Goal: Transaction & Acquisition: Purchase product/service

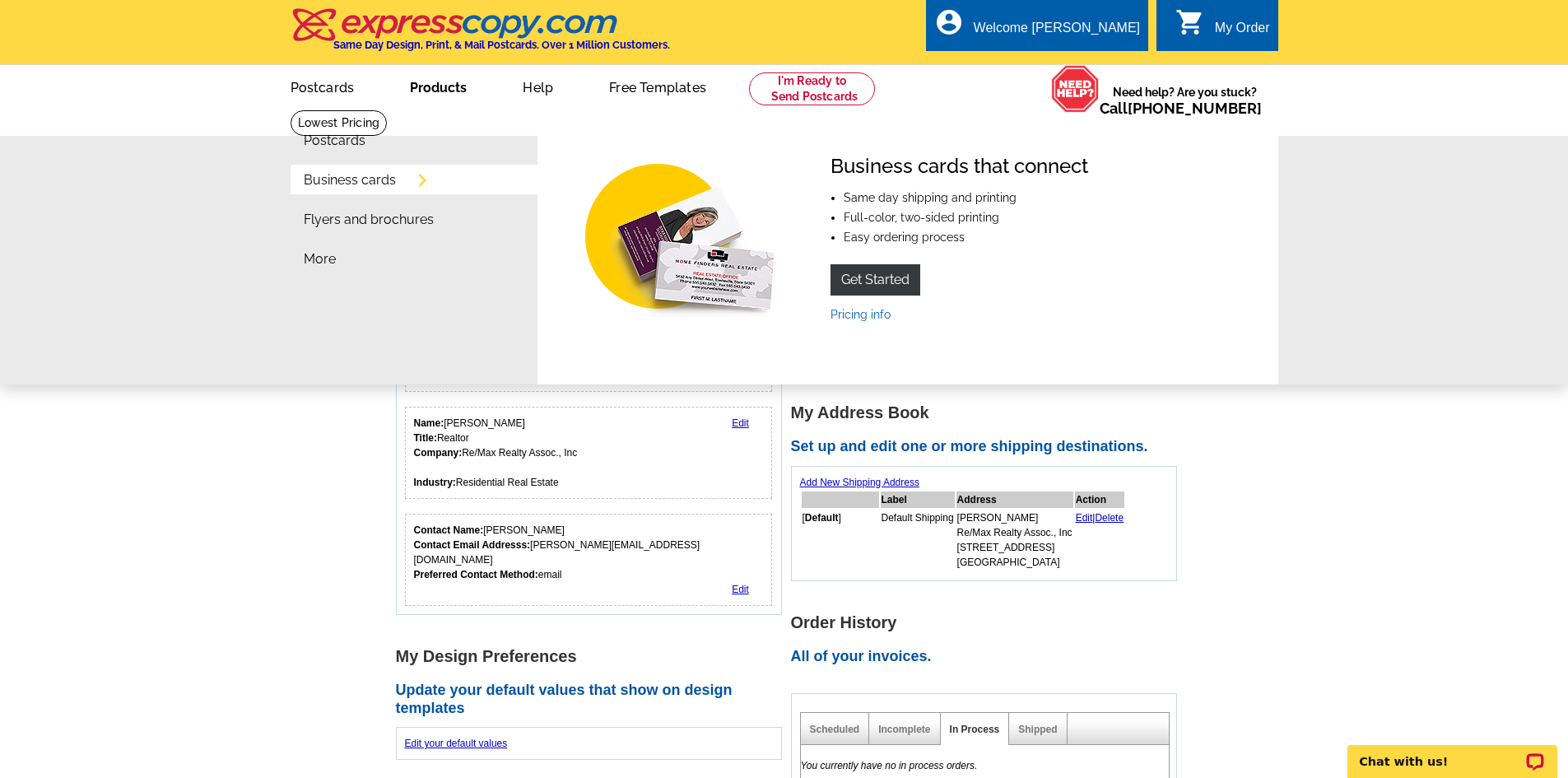
click at [396, 184] on link "Business cards" at bounding box center [349, 180] width 92 height 13
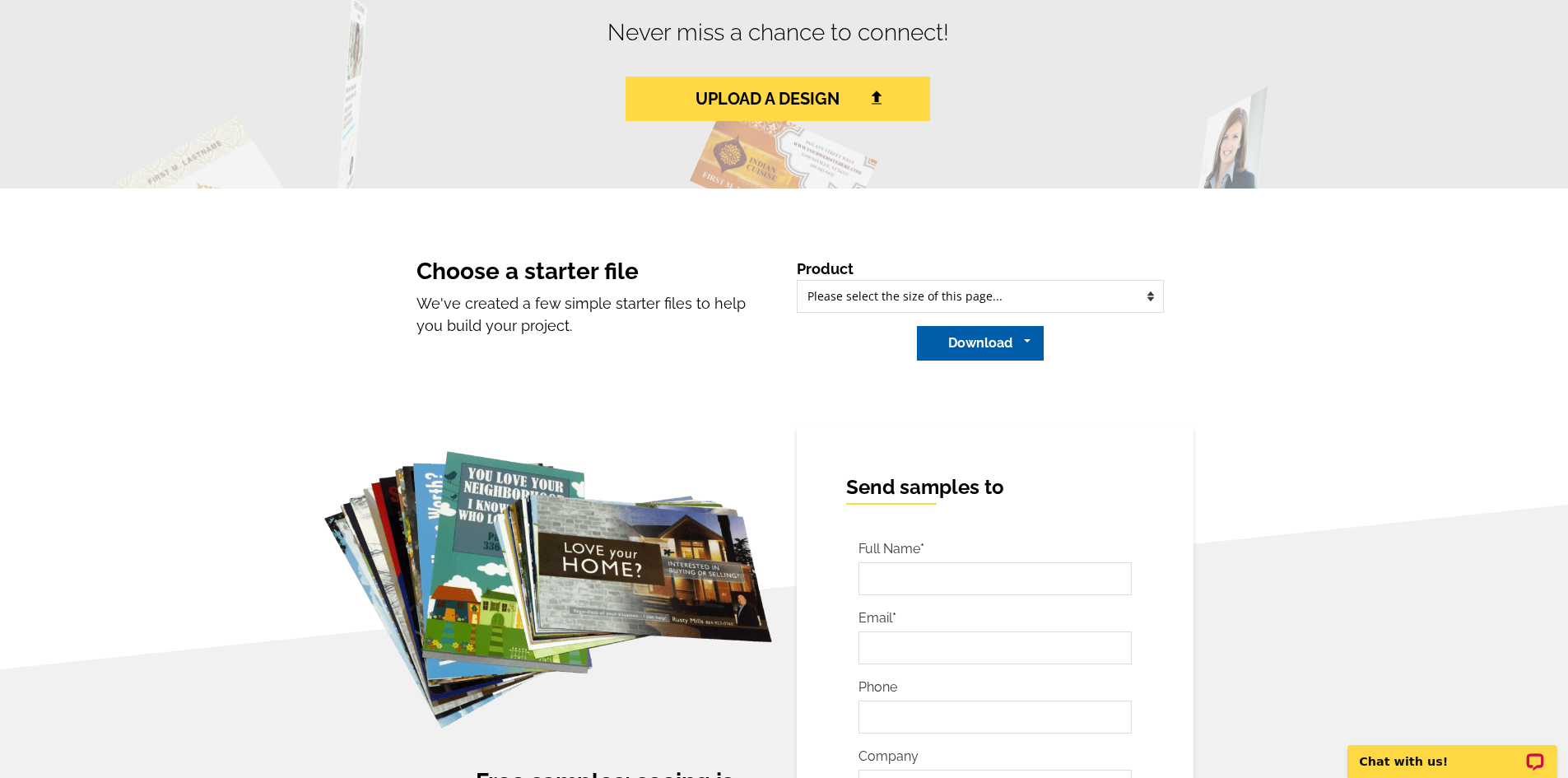
scroll to position [1070, 0]
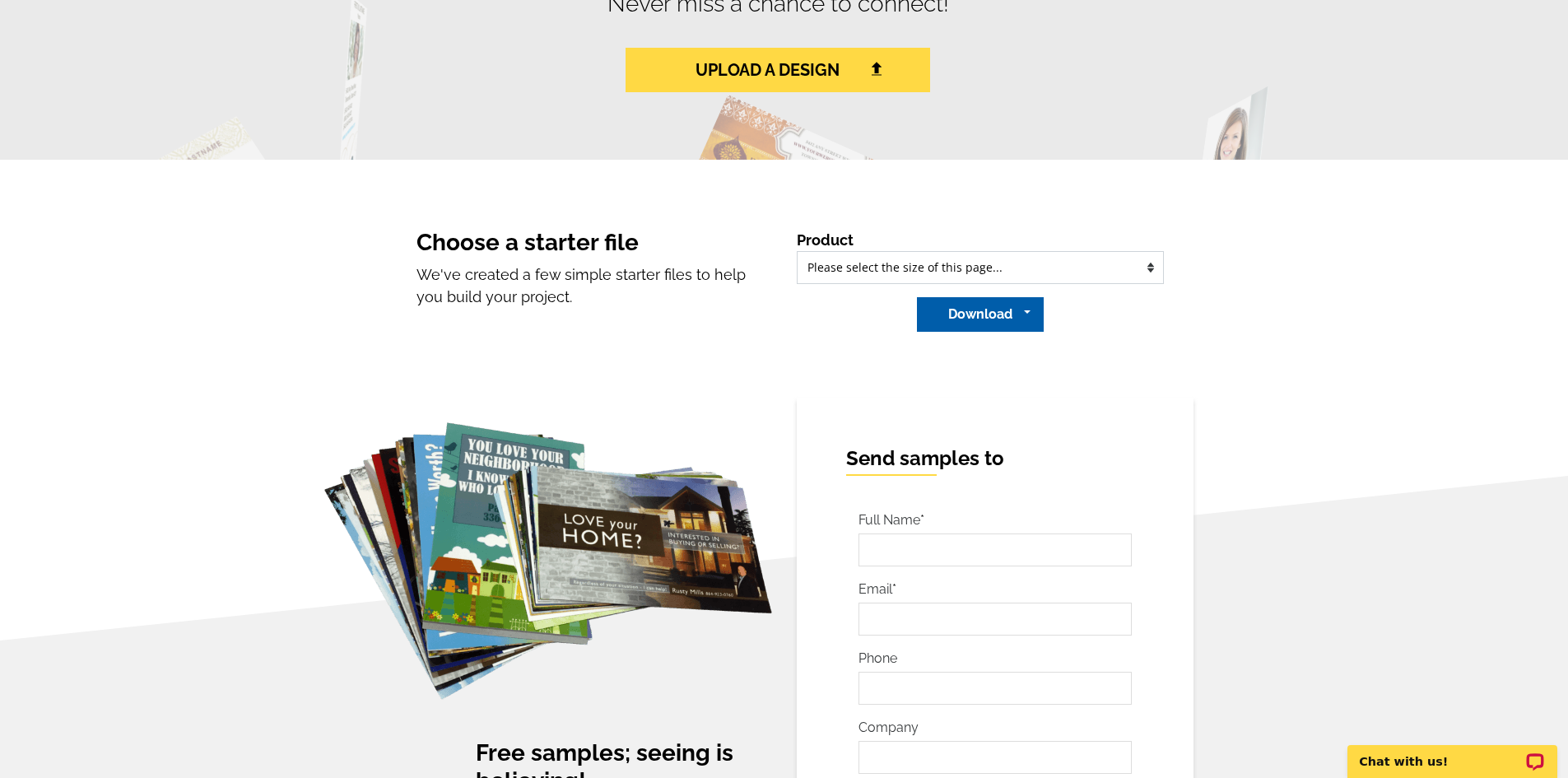
click at [1155, 269] on select "Please select the type of file... Regular Postcard (4.25" x 5.6") Jumbo Postcar…" at bounding box center [981, 267] width 367 height 33
select select "5_1"
click at [797, 252] on select "Please select the type of file... Regular Postcard (4.25" x 5.6") Jumbo Postcar…" at bounding box center [981, 267] width 367 height 33
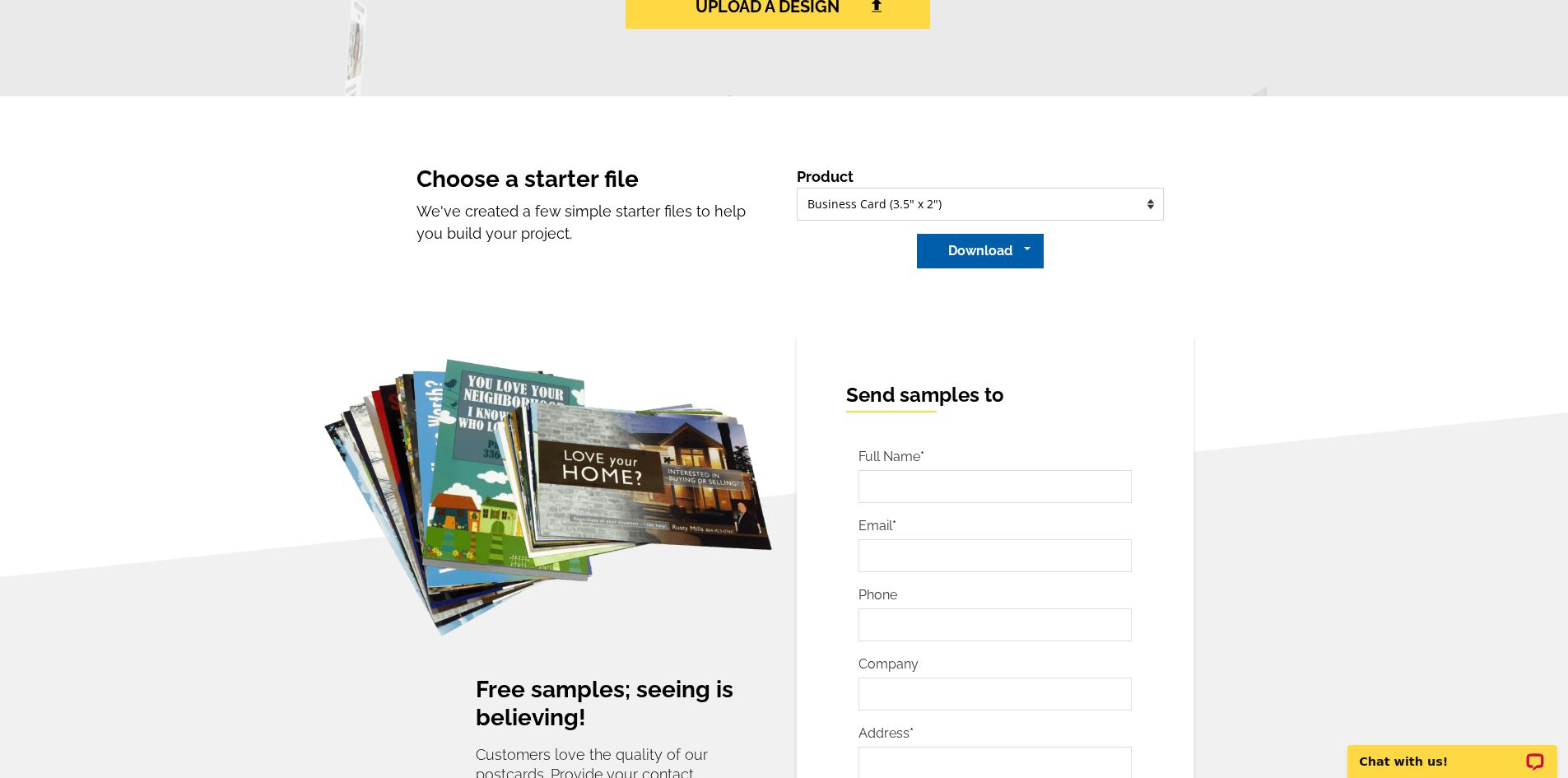
scroll to position [1122, 0]
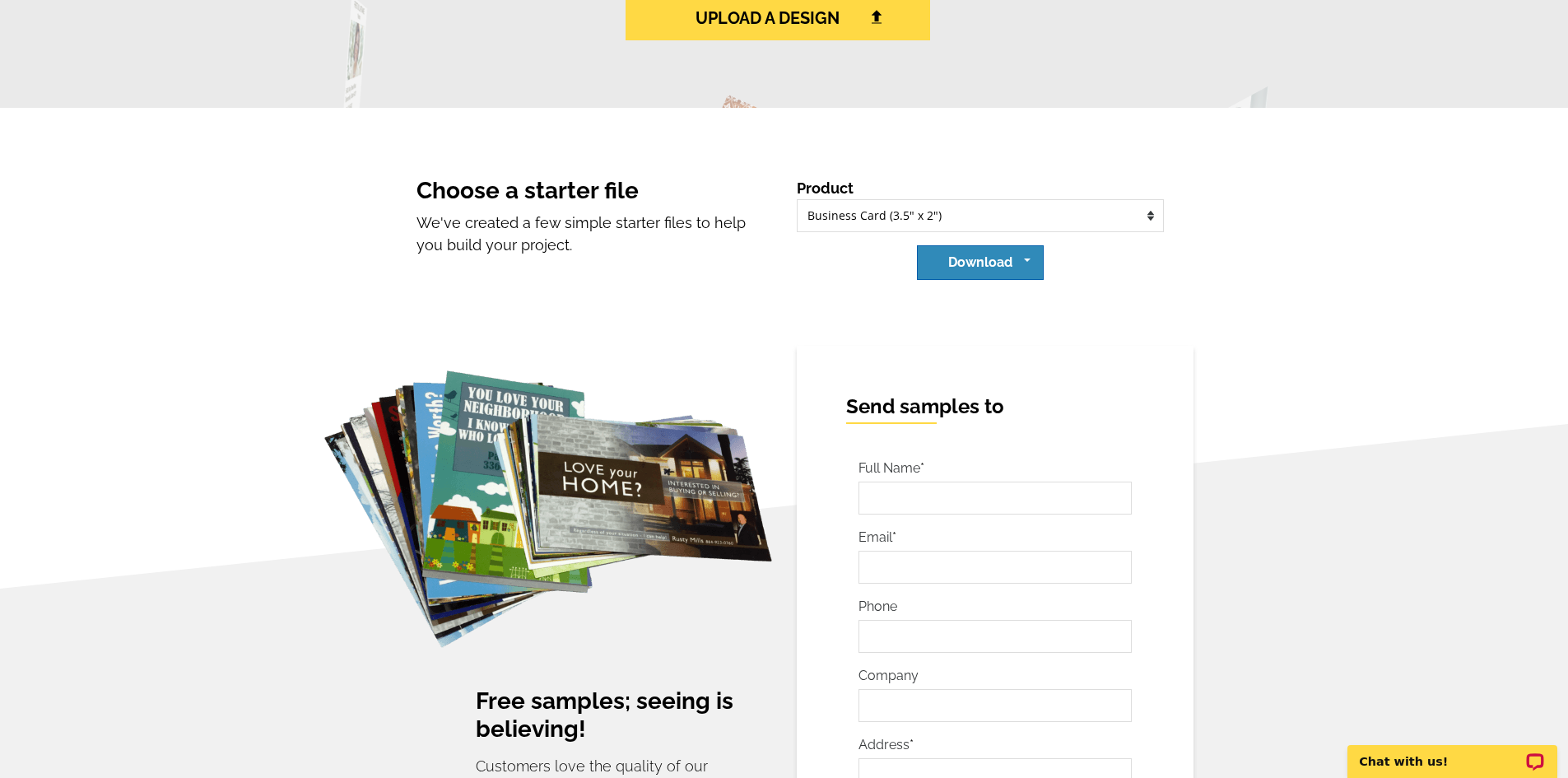
click at [995, 274] on button "Download" at bounding box center [980, 263] width 127 height 35
click at [964, 329] on link "Adobe PDF file" at bounding box center [972, 329] width 140 height 26
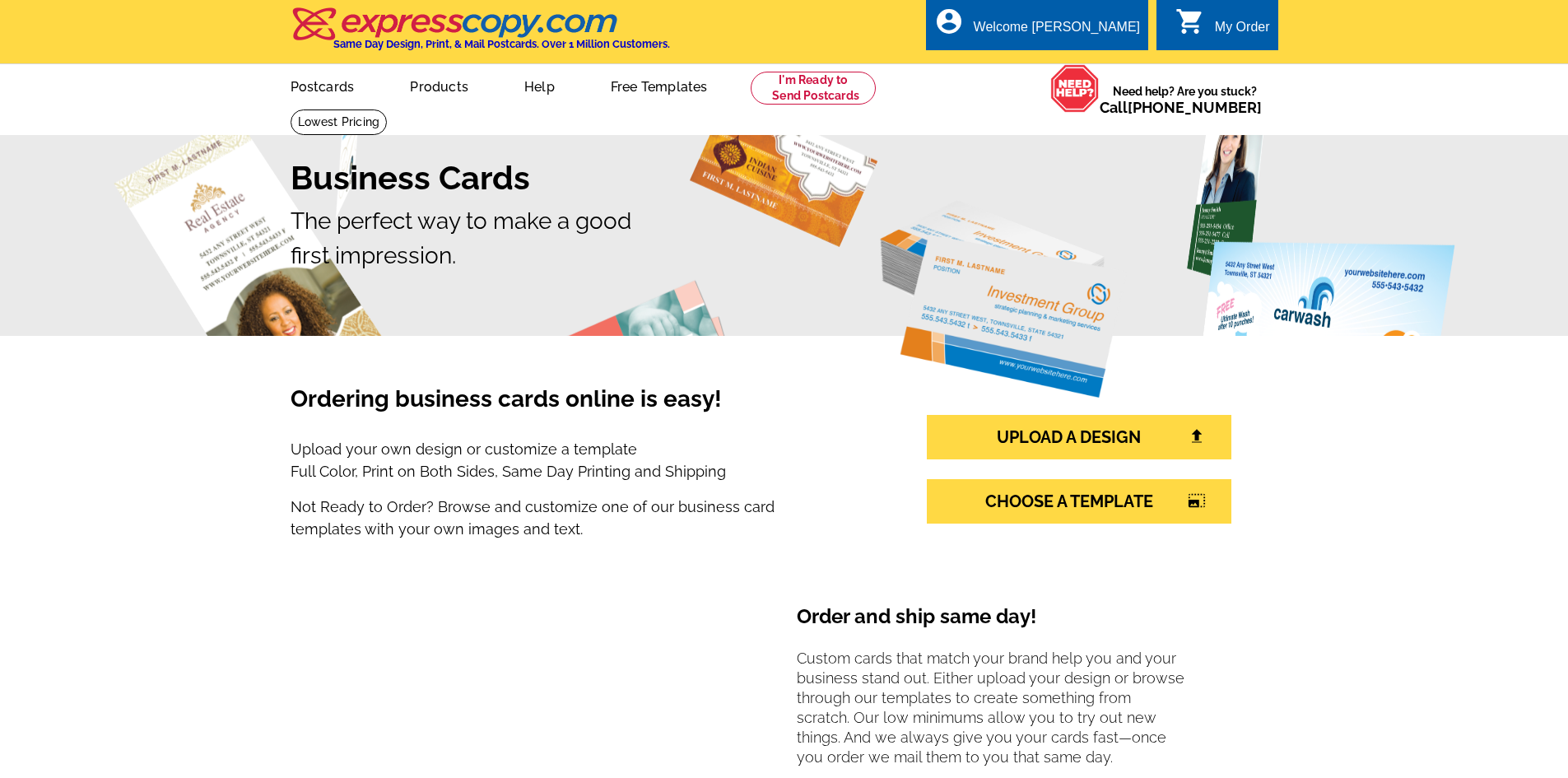
scroll to position [0, 0]
click at [1197, 503] on icon "photo_size_select_large" at bounding box center [1197, 501] width 18 height 15
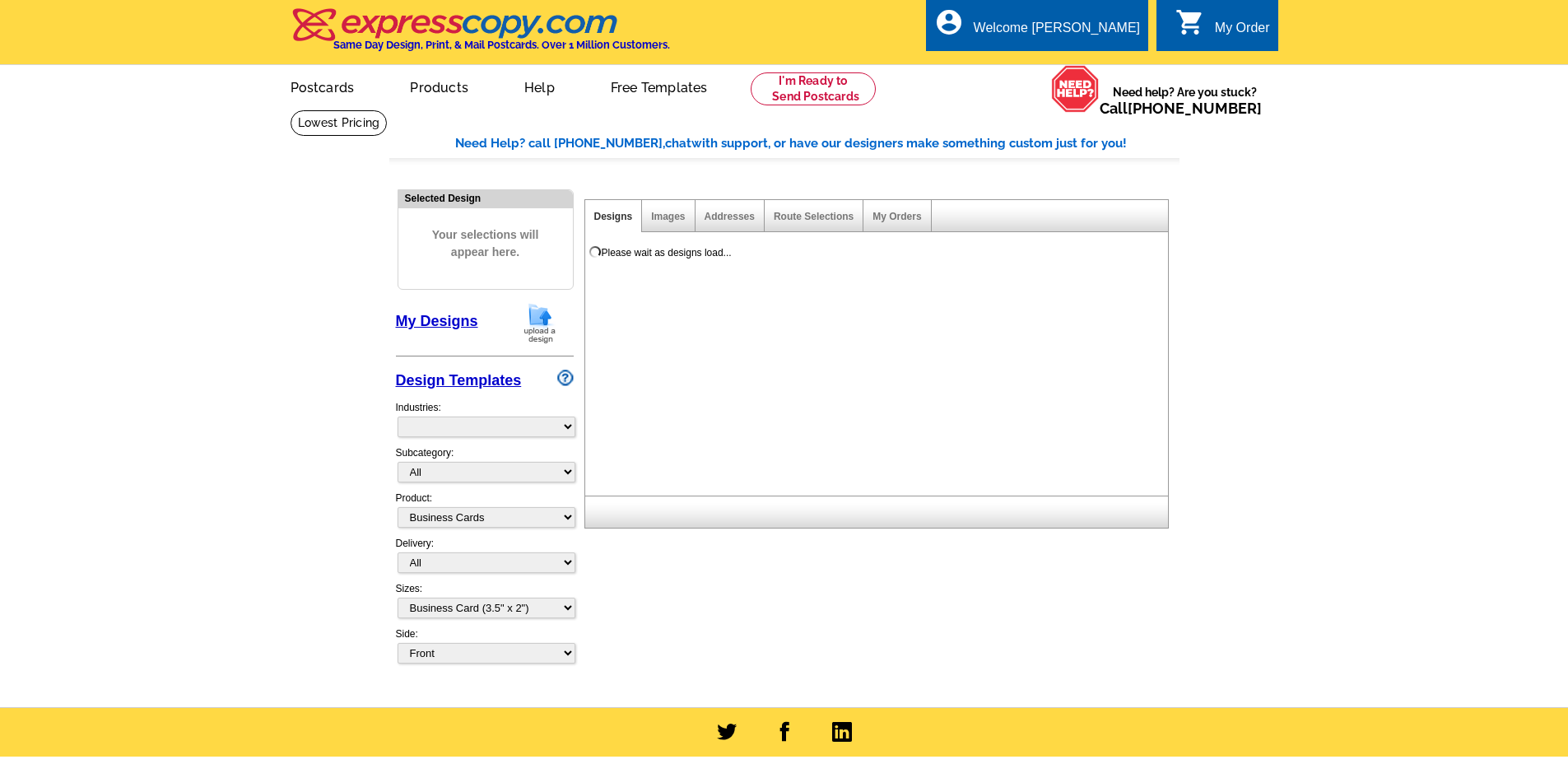
select select "3"
select select "5"
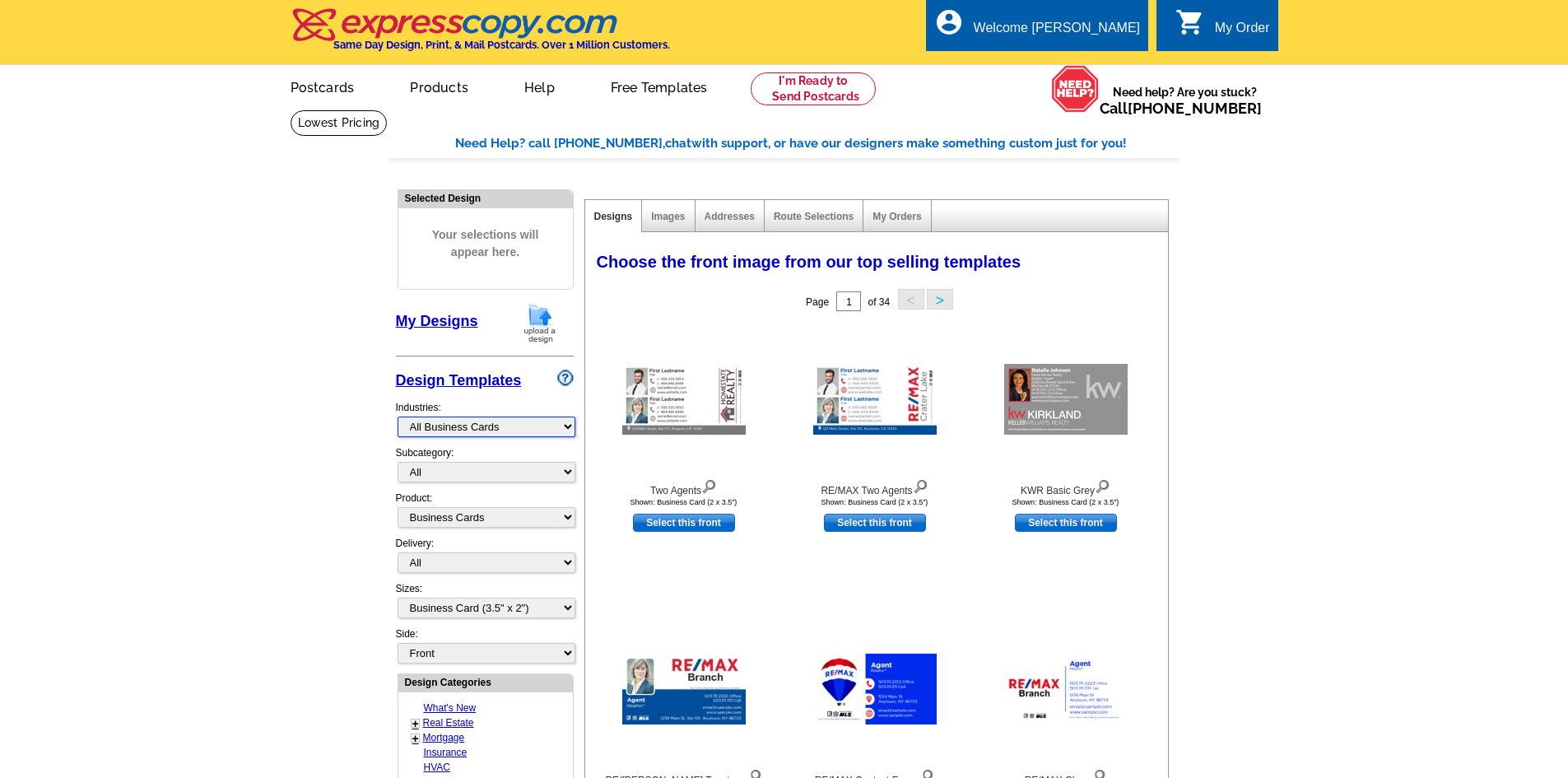
click at [558, 435] on select "What's New Real Estate Mortgage Insurance HVAC Dental Solar EDDM - NEW! Calenda…" at bounding box center [486, 427] width 177 height 21
click at [557, 430] on select "What's New Real Estate Mortgage Insurance HVAC Dental Solar EDDM - NEW! Calenda…" at bounding box center [486, 427] width 177 height 21
click at [564, 473] on select "All" at bounding box center [486, 472] width 177 height 21
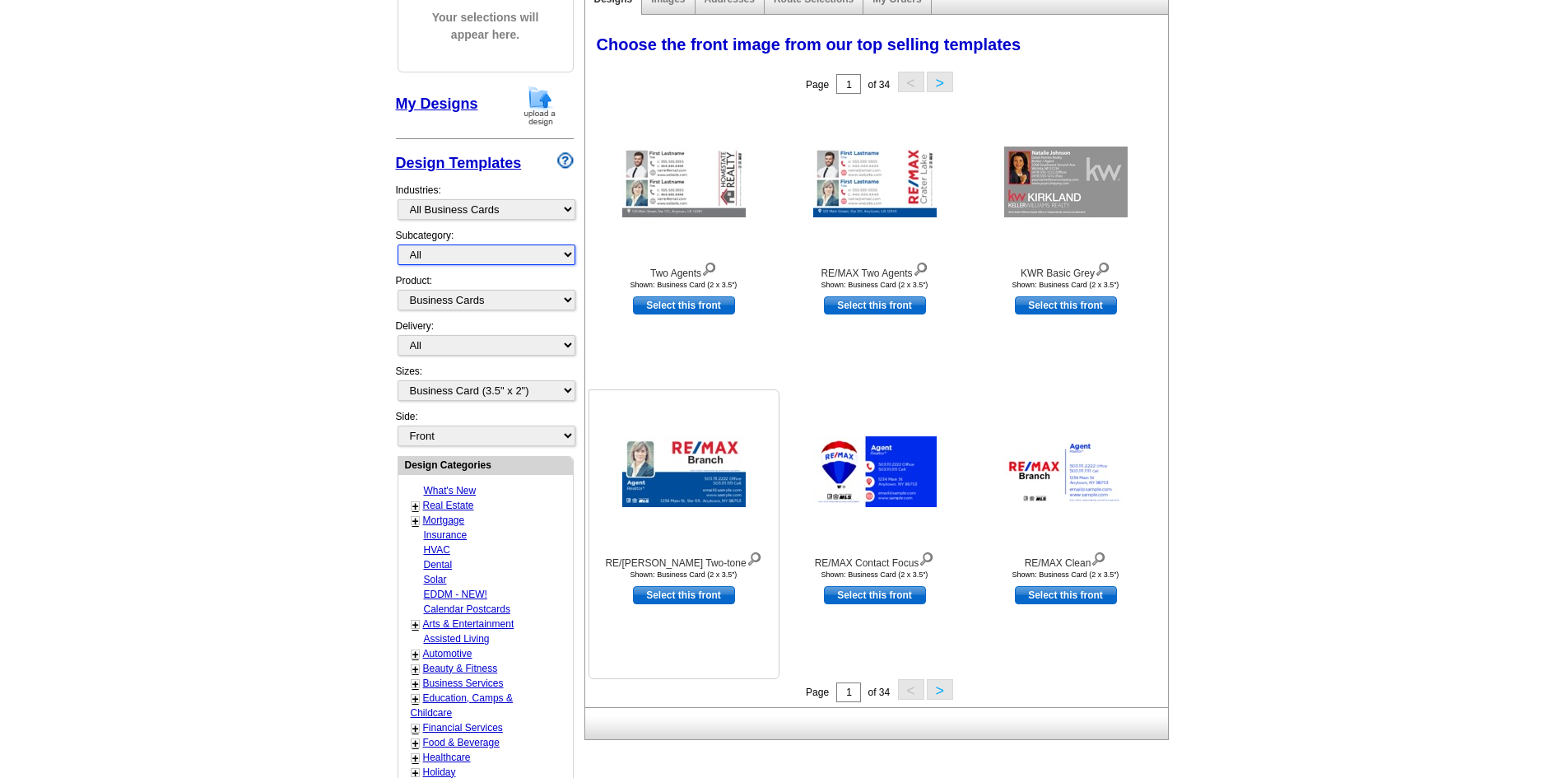
scroll to position [247, 0]
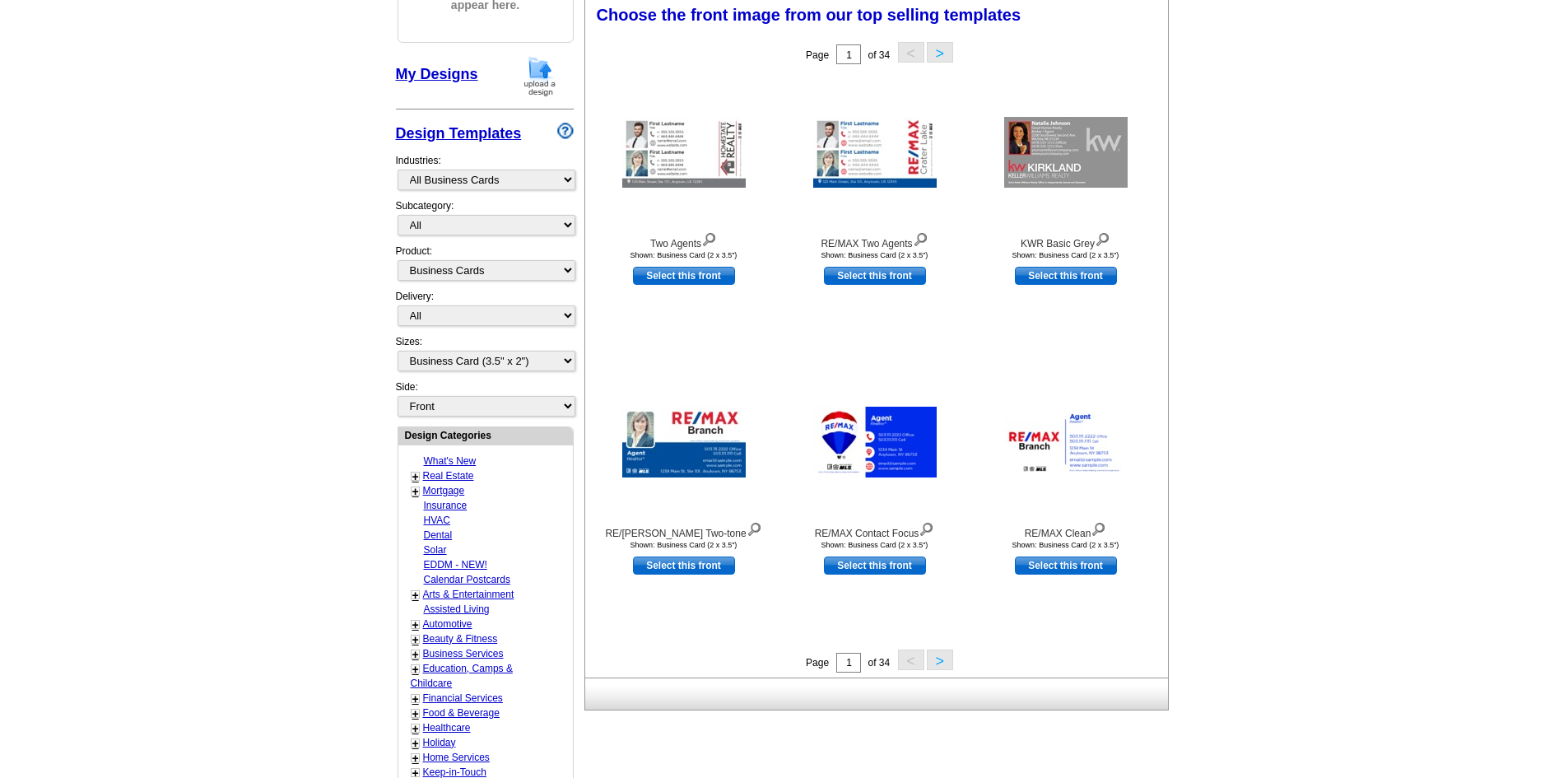
click at [935, 664] on button ">" at bounding box center [940, 660] width 26 height 21
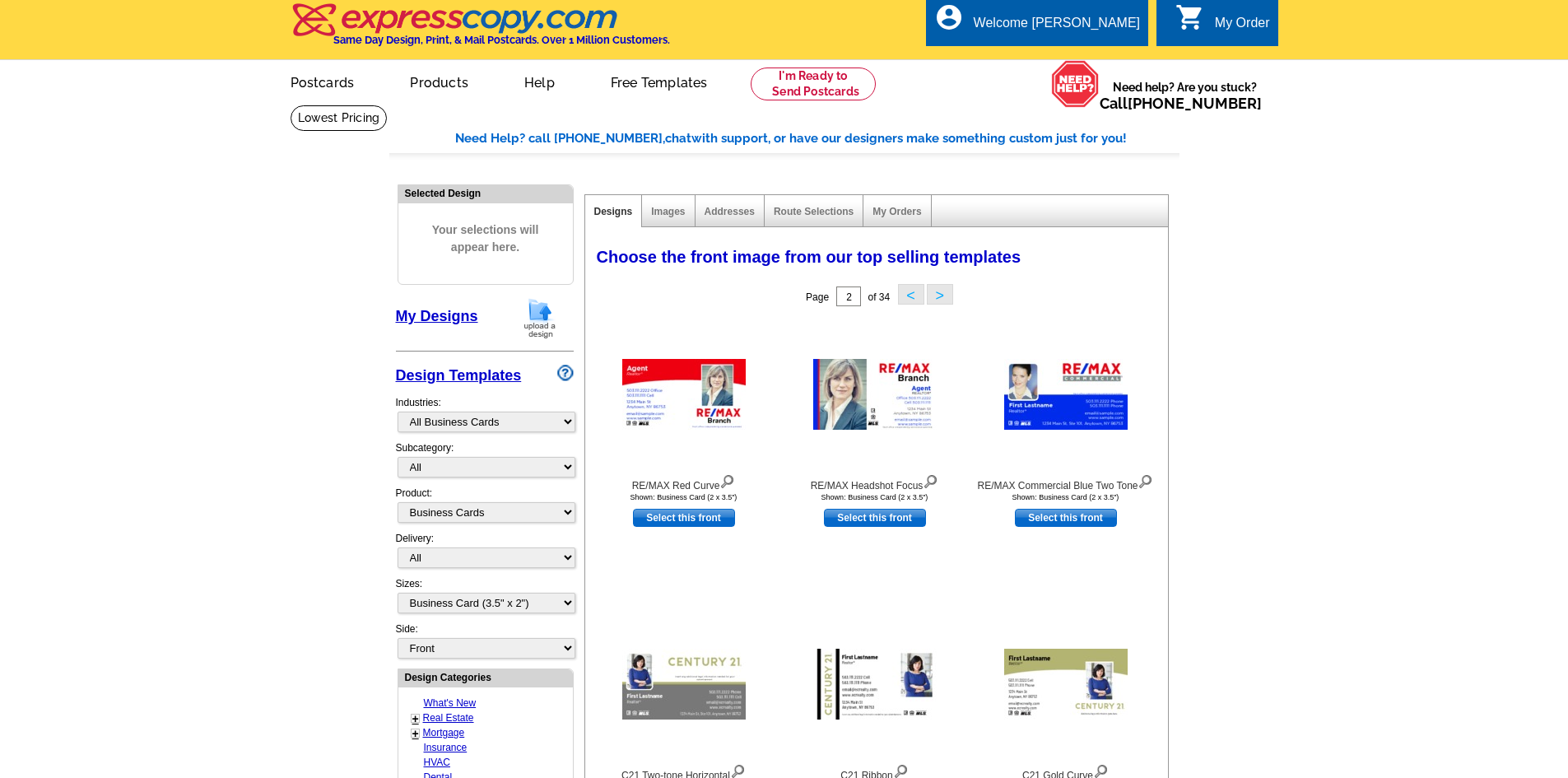
scroll to position [0, 0]
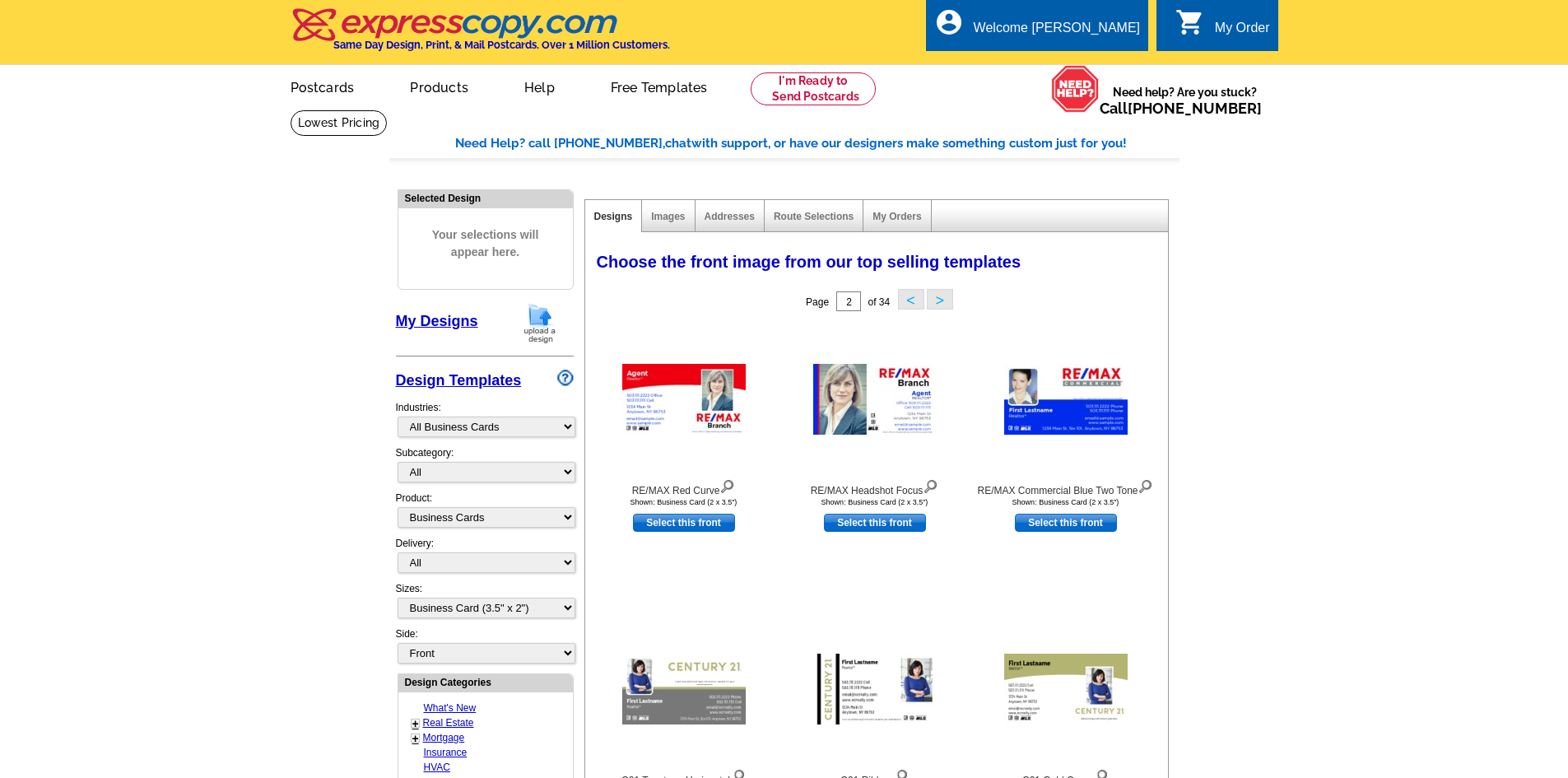
click at [937, 302] on button ">" at bounding box center [940, 300] width 26 height 21
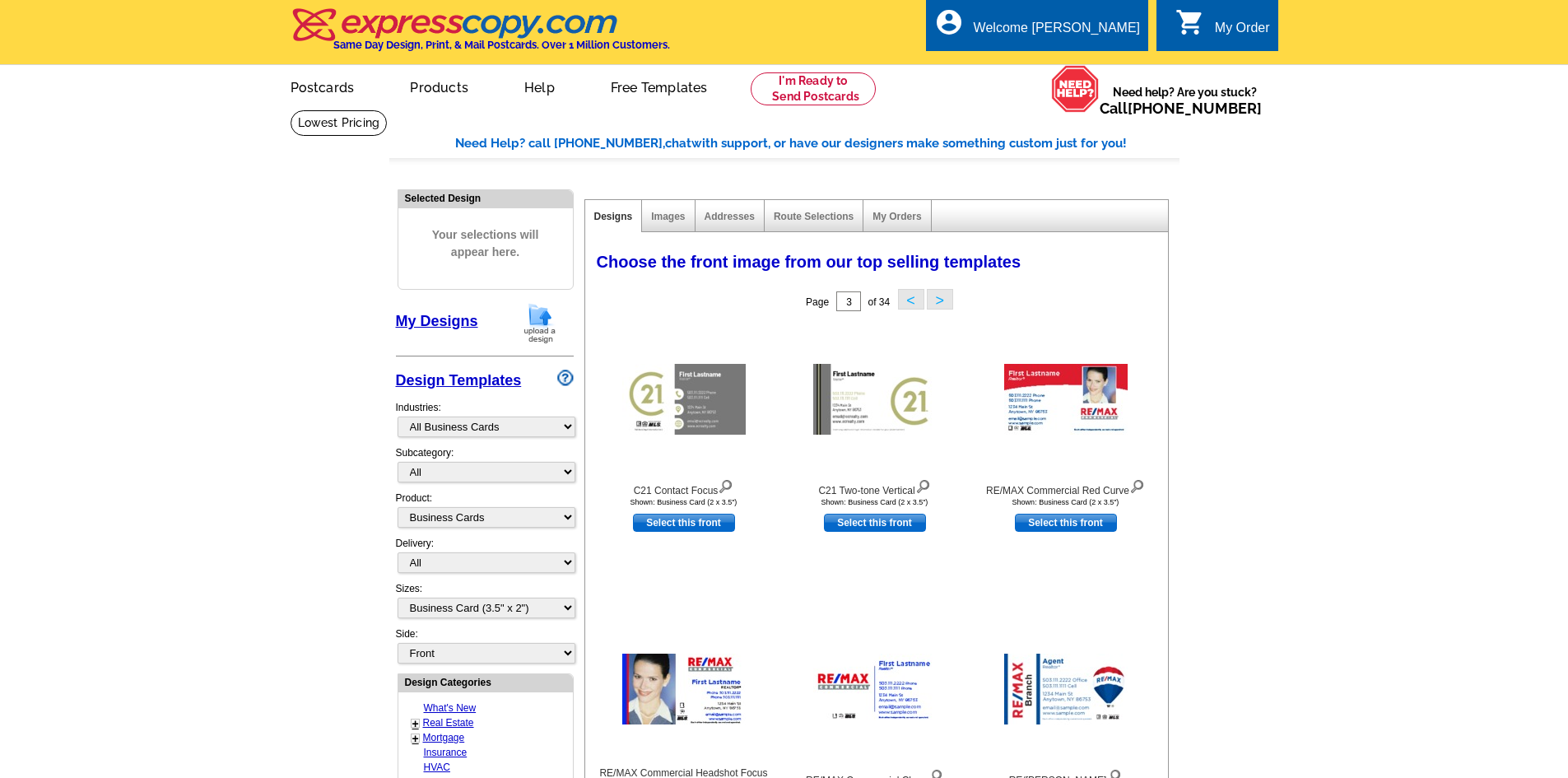
click at [939, 303] on button ">" at bounding box center [940, 300] width 26 height 21
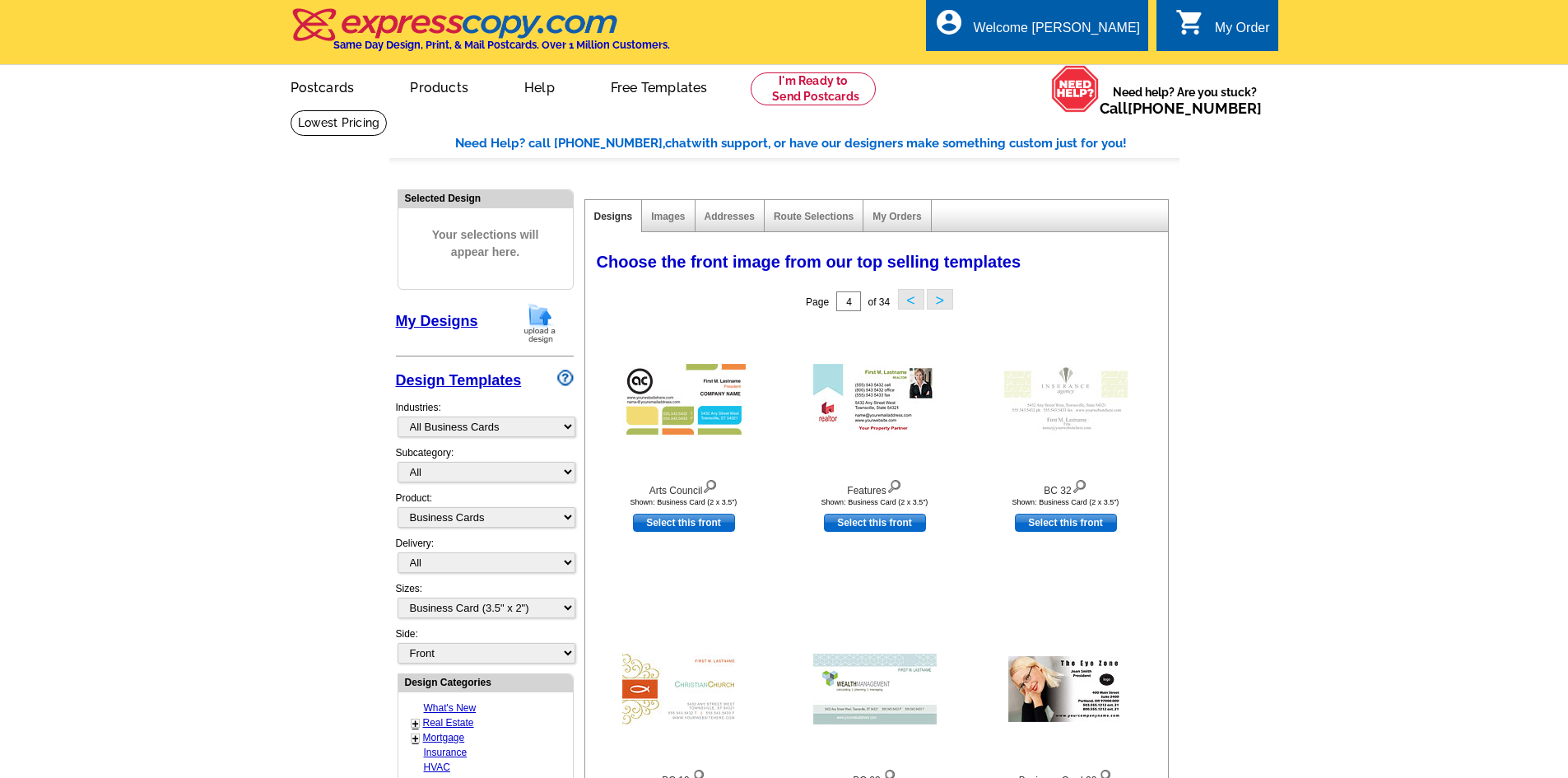
click at [939, 303] on button ">" at bounding box center [940, 300] width 26 height 21
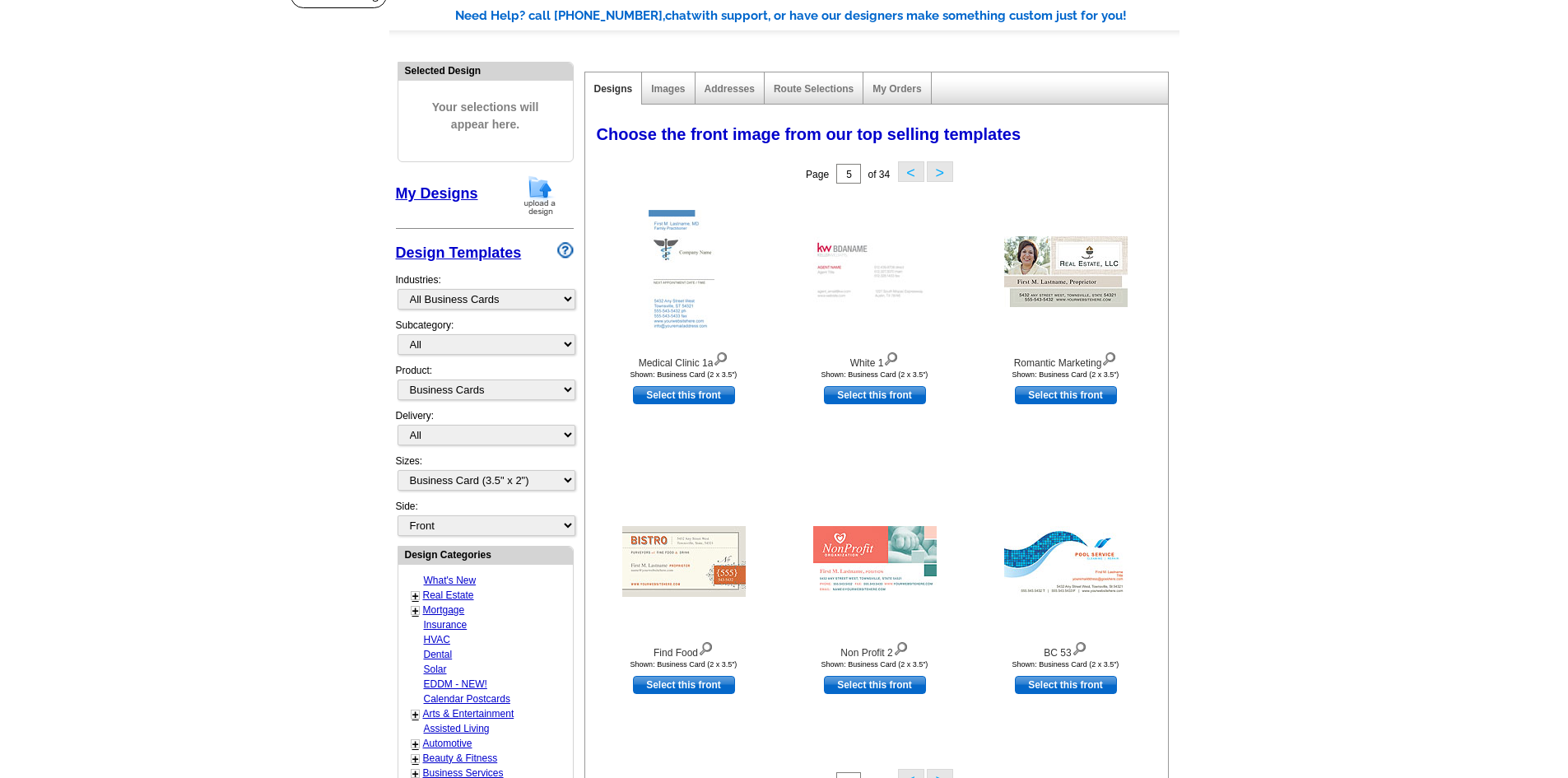
scroll to position [247, 0]
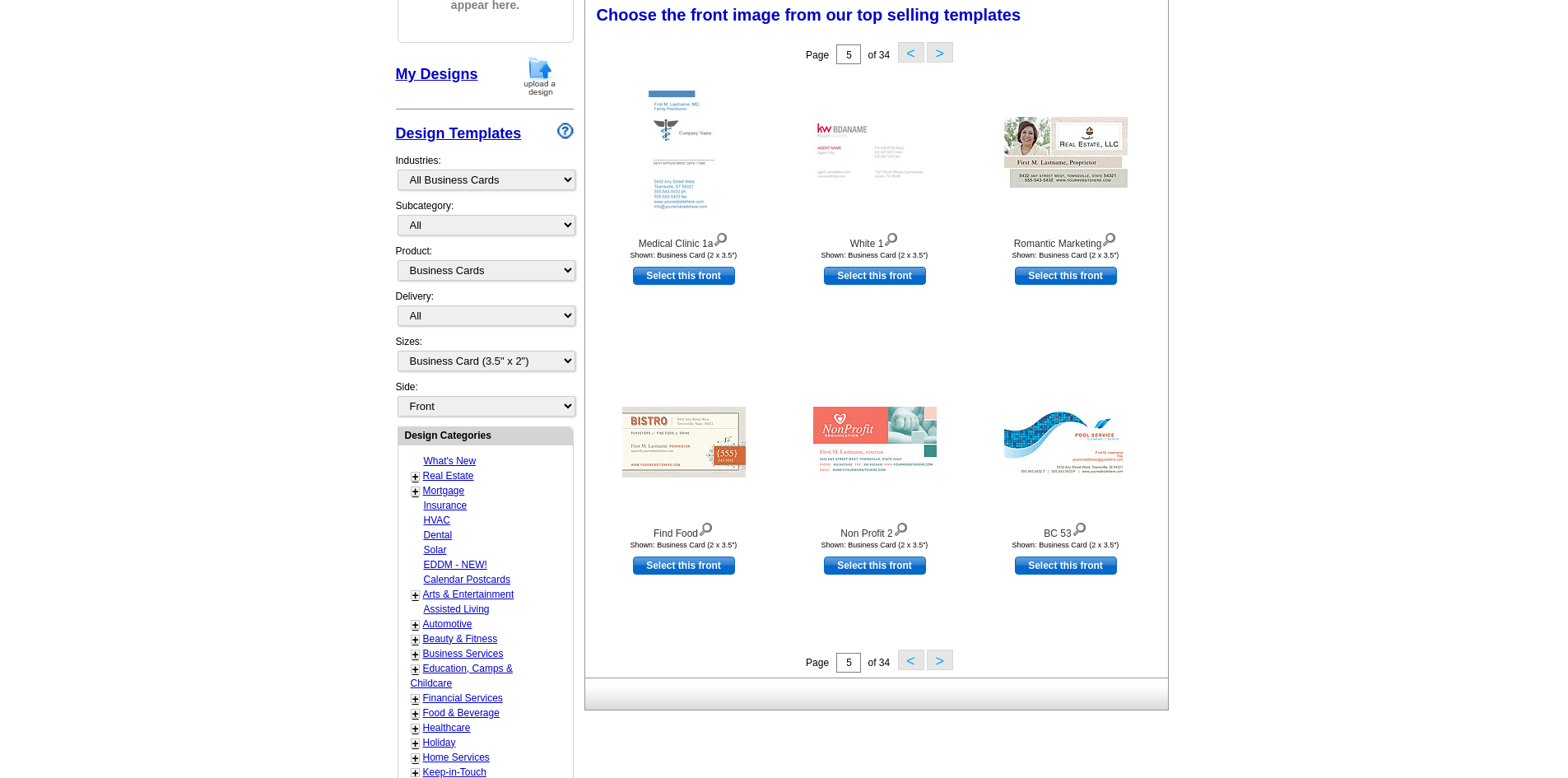
click at [943, 53] on button ">" at bounding box center [940, 52] width 26 height 21
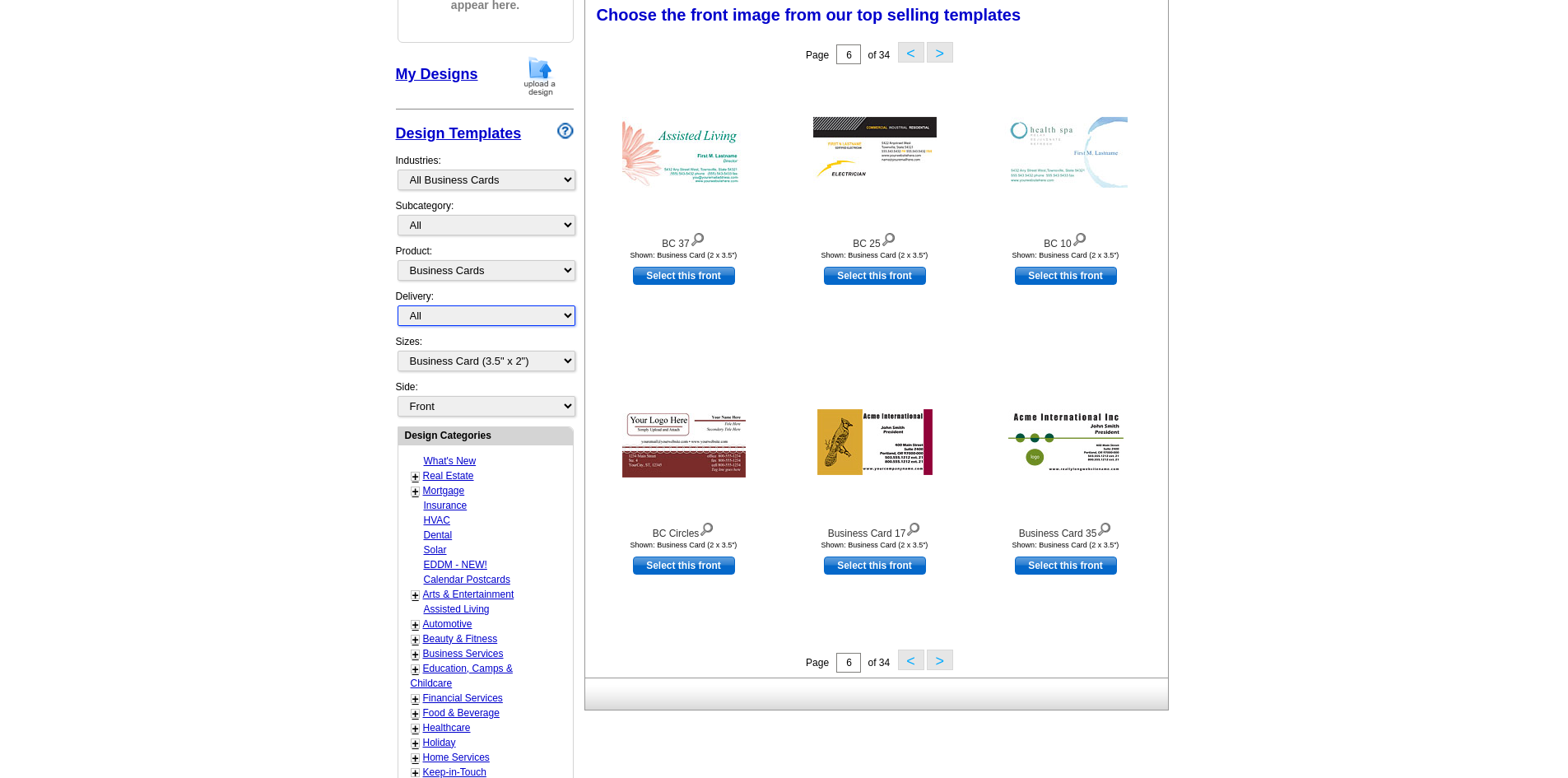
click at [486, 313] on select "All First Class Mail Shipped to Me EDDM Save 66% on Postage" at bounding box center [486, 316] width 177 height 21
click at [486, 312] on select "All First Class Mail Shipped to Me EDDM Save 66% on Postage" at bounding box center [486, 316] width 177 height 21
click at [515, 177] on select "What's New Real Estate Mortgage Insurance HVAC Dental Solar EDDM - NEW! Calenda…" at bounding box center [486, 180] width 177 height 21
select select "785"
click at [398, 170] on select "What's New Real Estate Mortgage Insurance HVAC Dental Solar EDDM - NEW! Calenda…" at bounding box center [486, 180] width 177 height 21
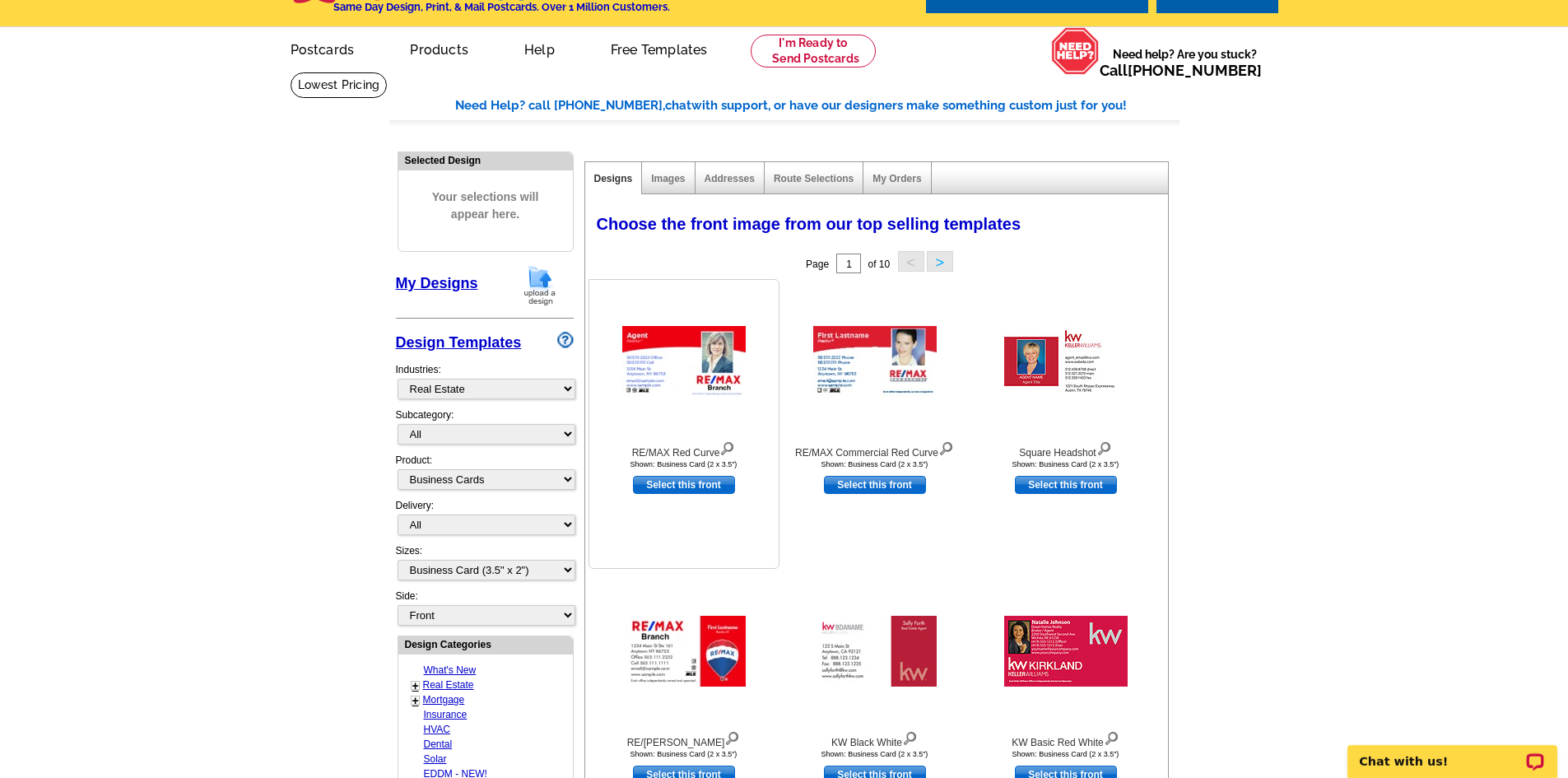
scroll to position [0, 0]
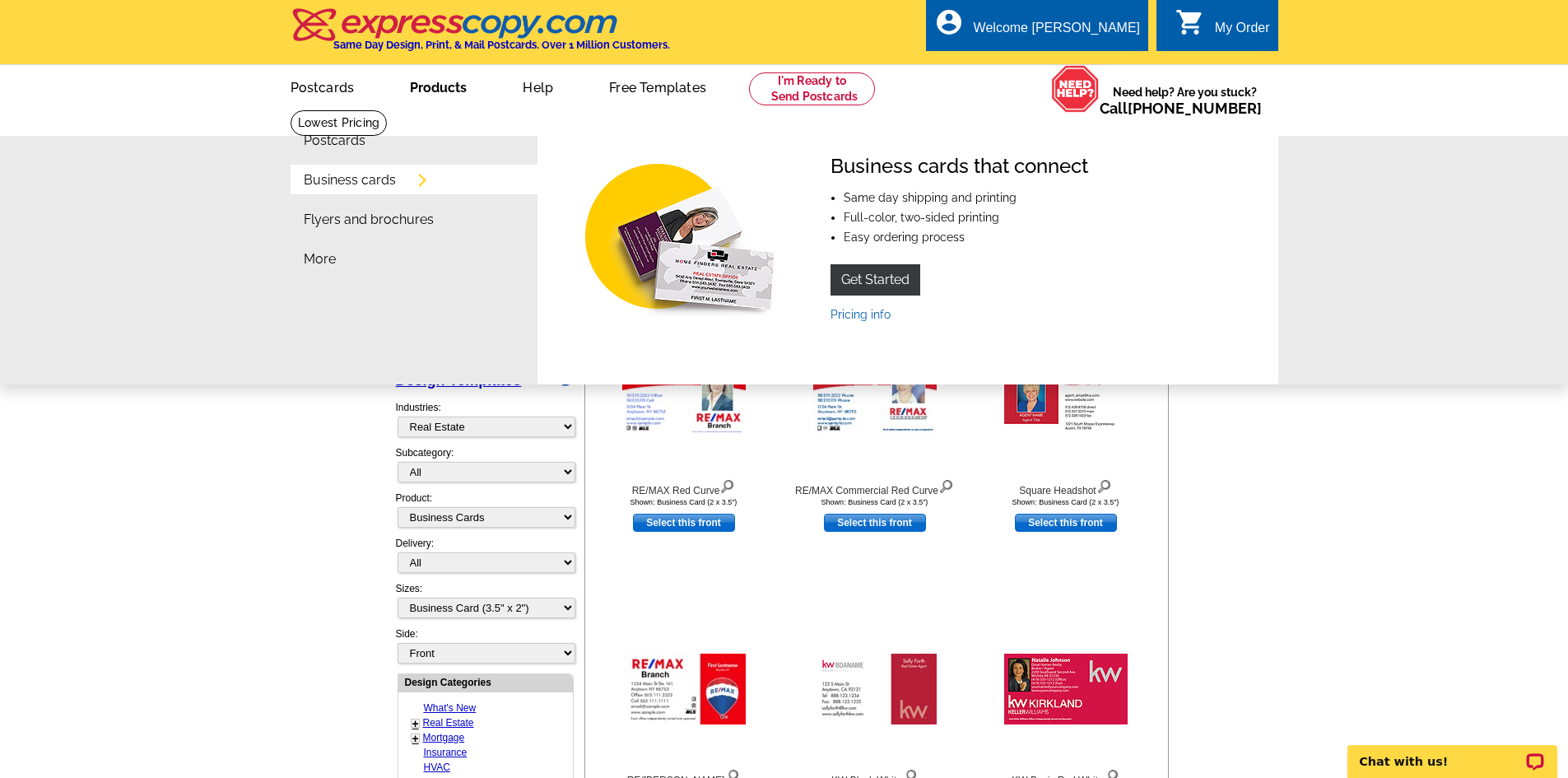
click at [372, 184] on link "Business cards" at bounding box center [349, 180] width 92 height 13
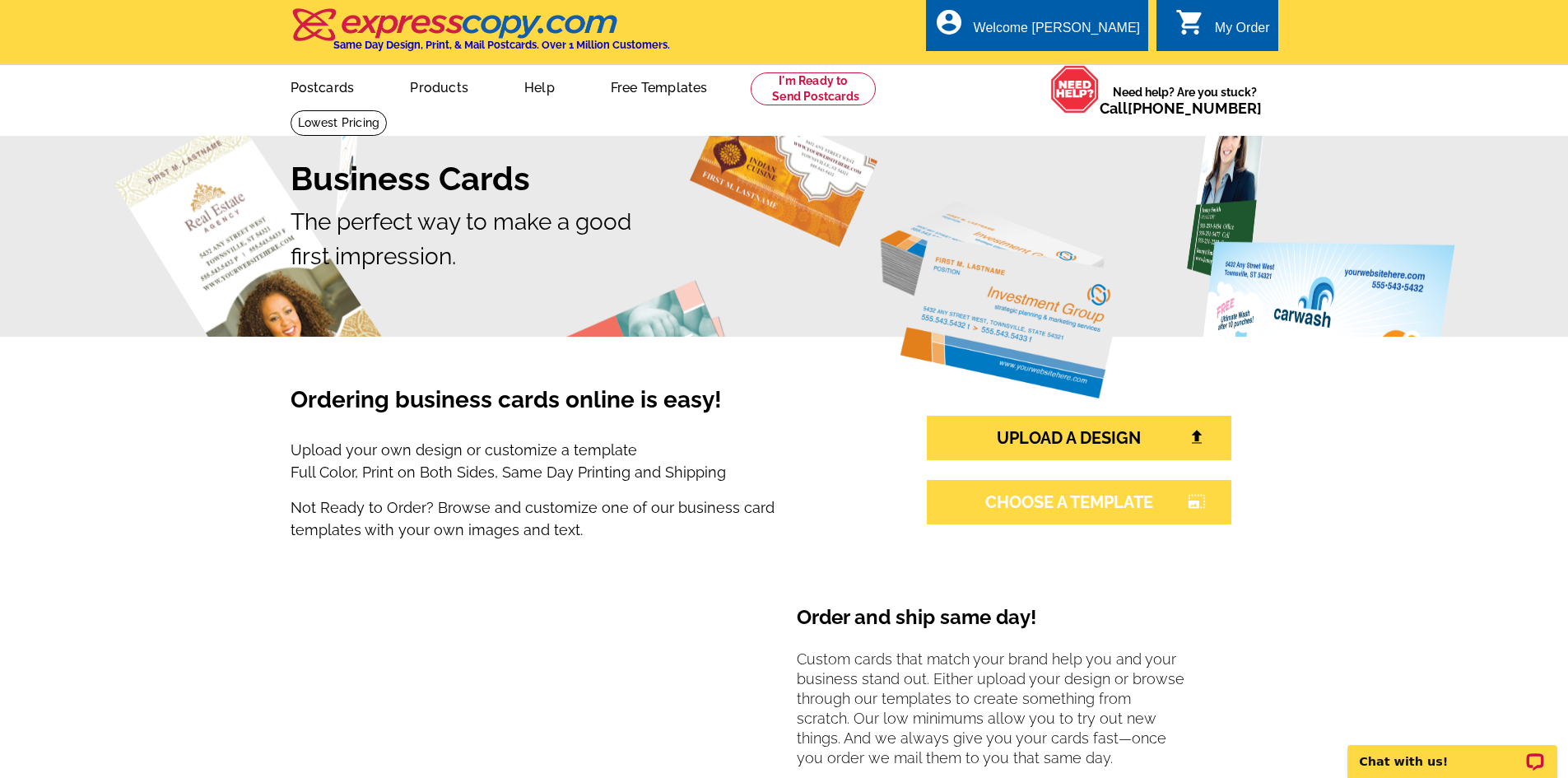
click at [1137, 500] on link "CHOOSE A TEMPLATE photo_size_select_large" at bounding box center [1079, 502] width 304 height 45
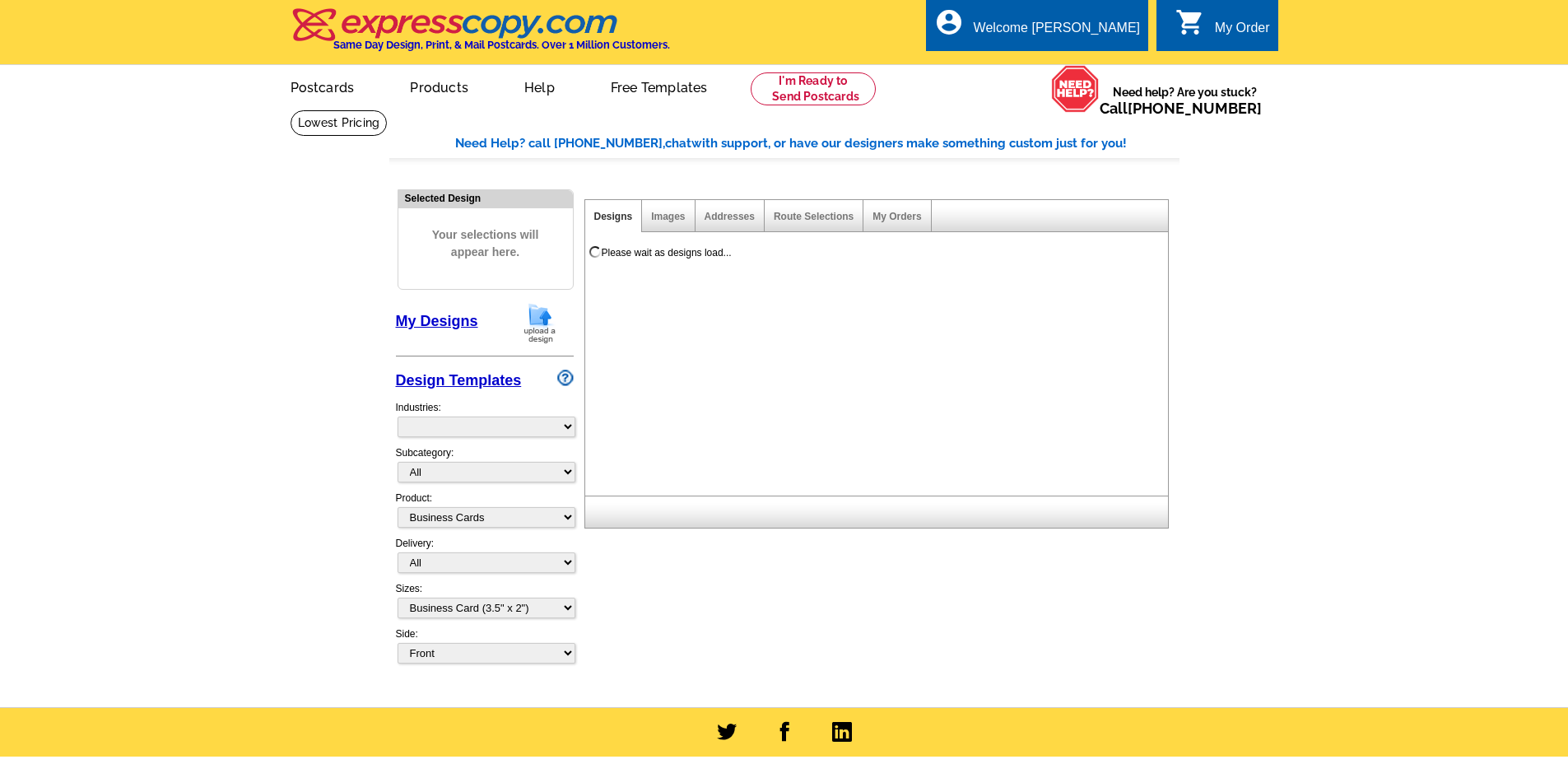
select select "3"
select select "5"
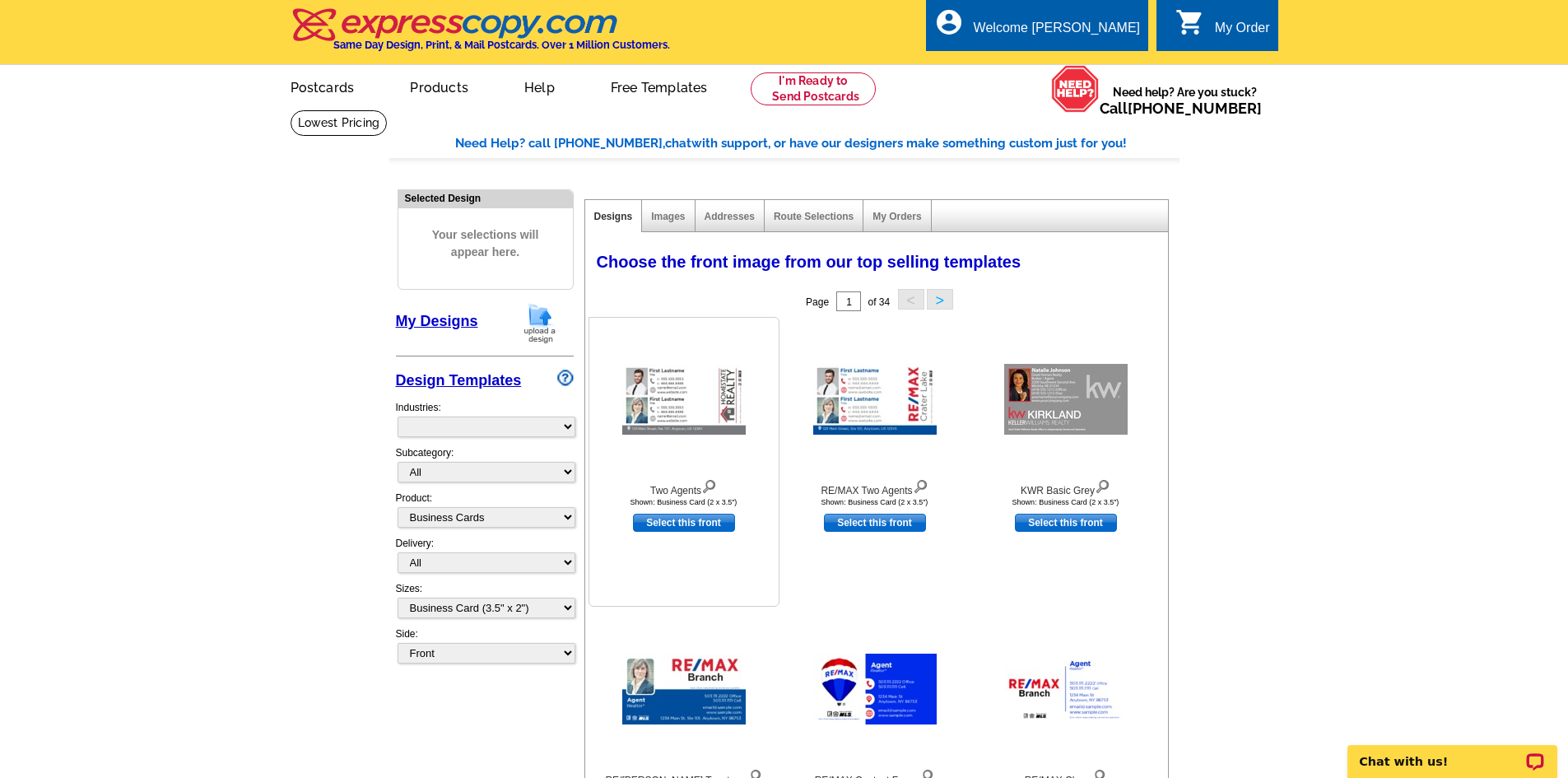
select select "973"
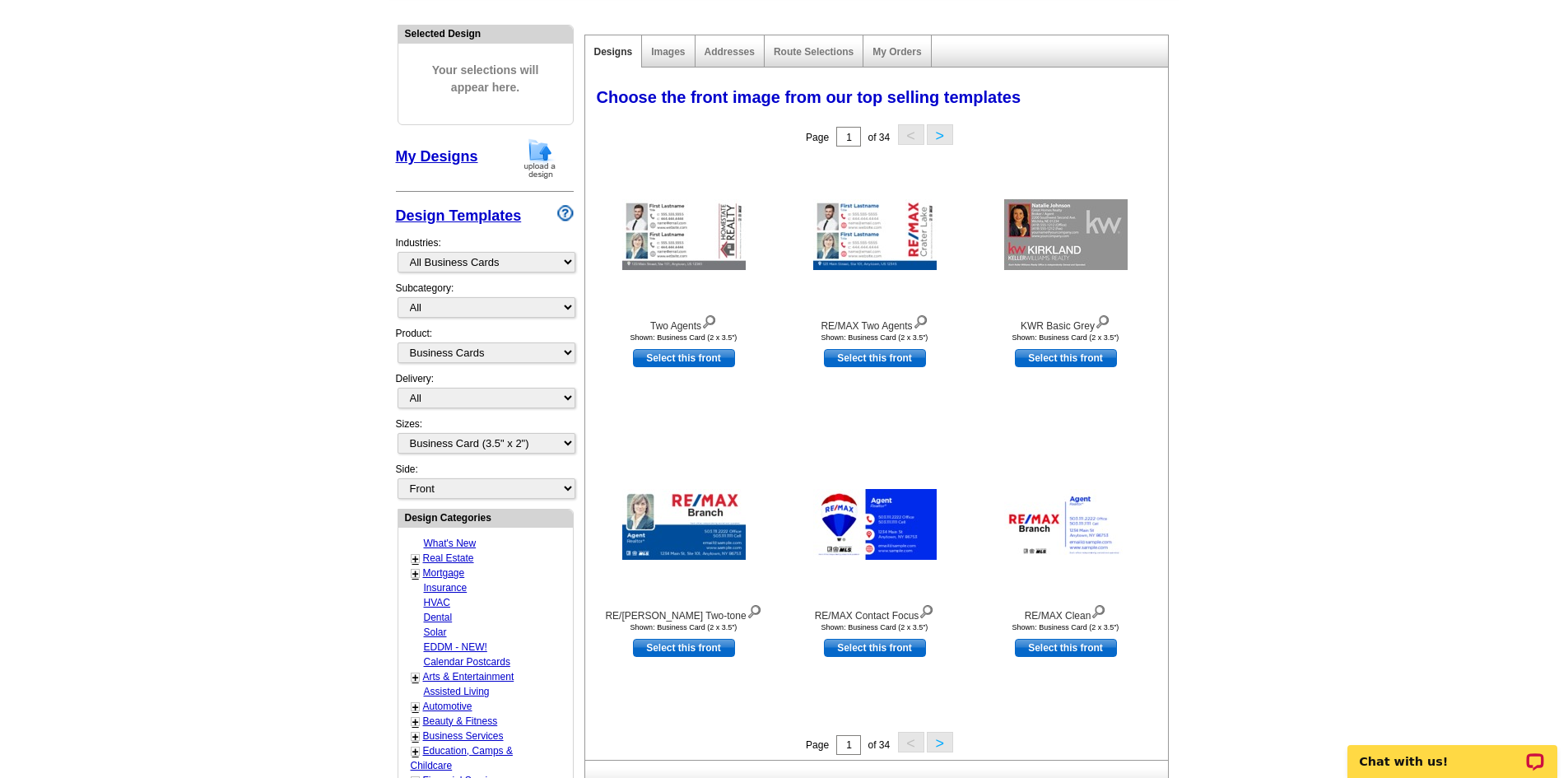
scroll to position [247, 0]
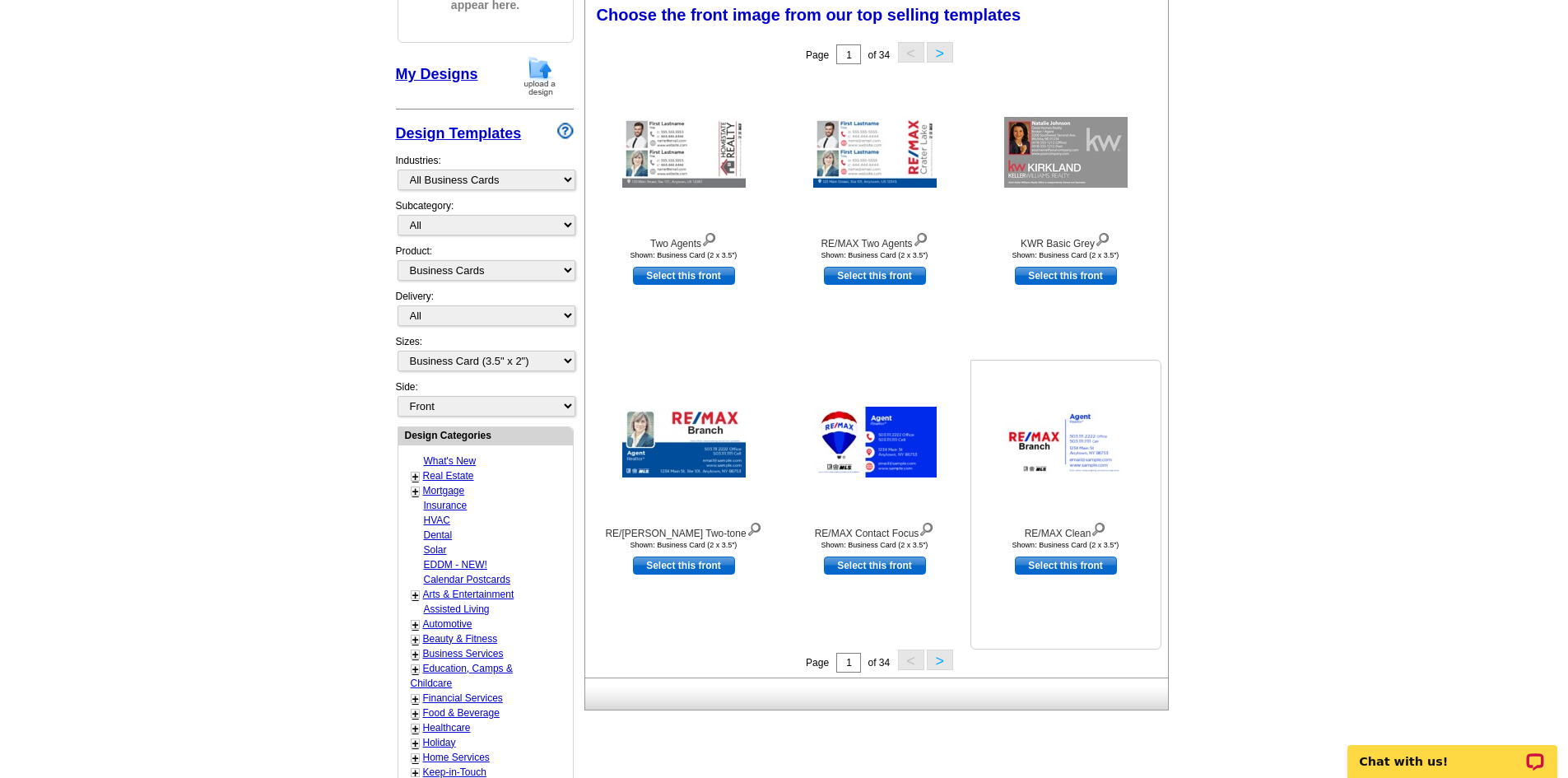
click at [1023, 434] on img at bounding box center [1065, 441] width 123 height 71
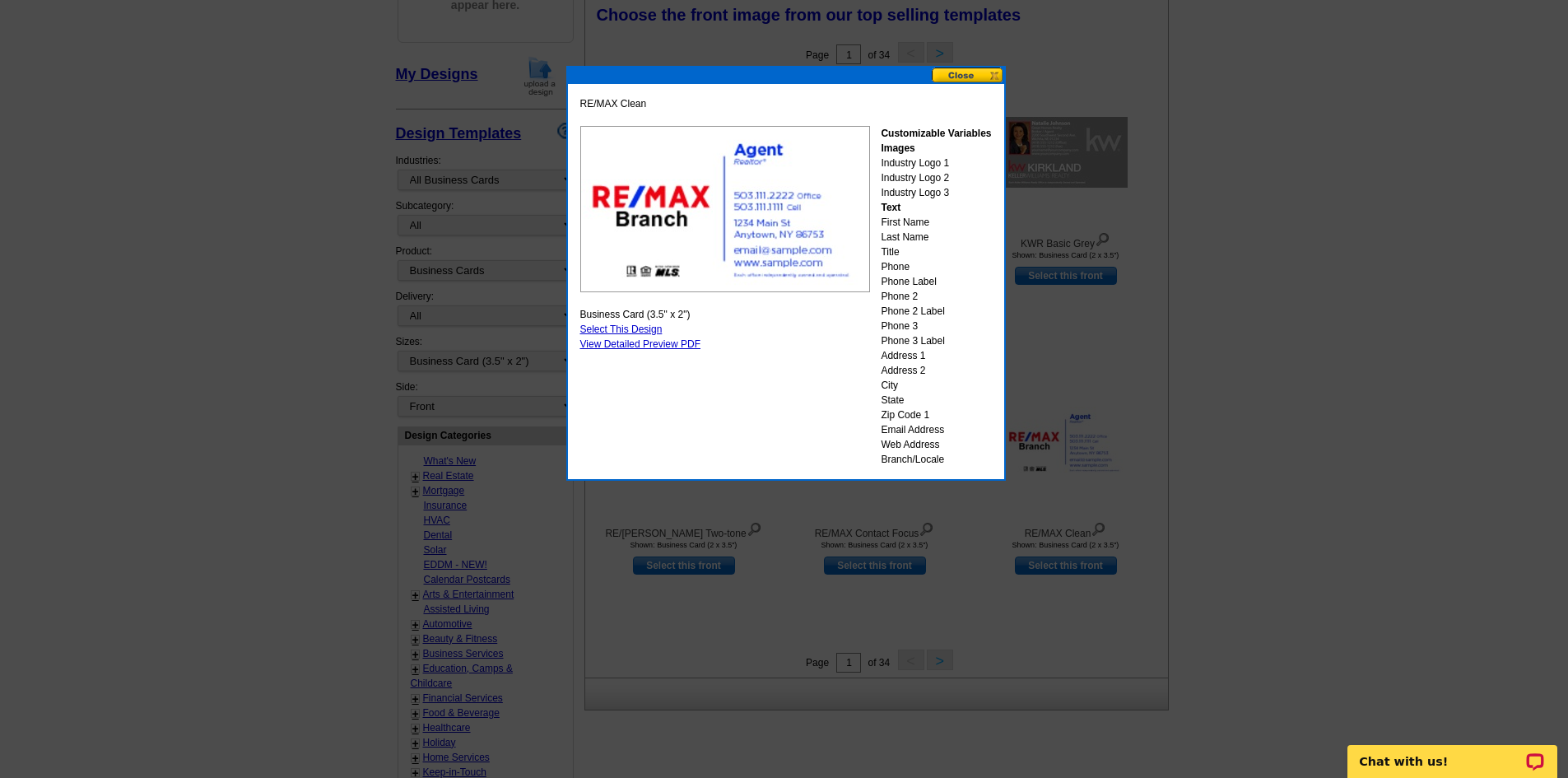
click at [982, 76] on button at bounding box center [968, 75] width 73 height 16
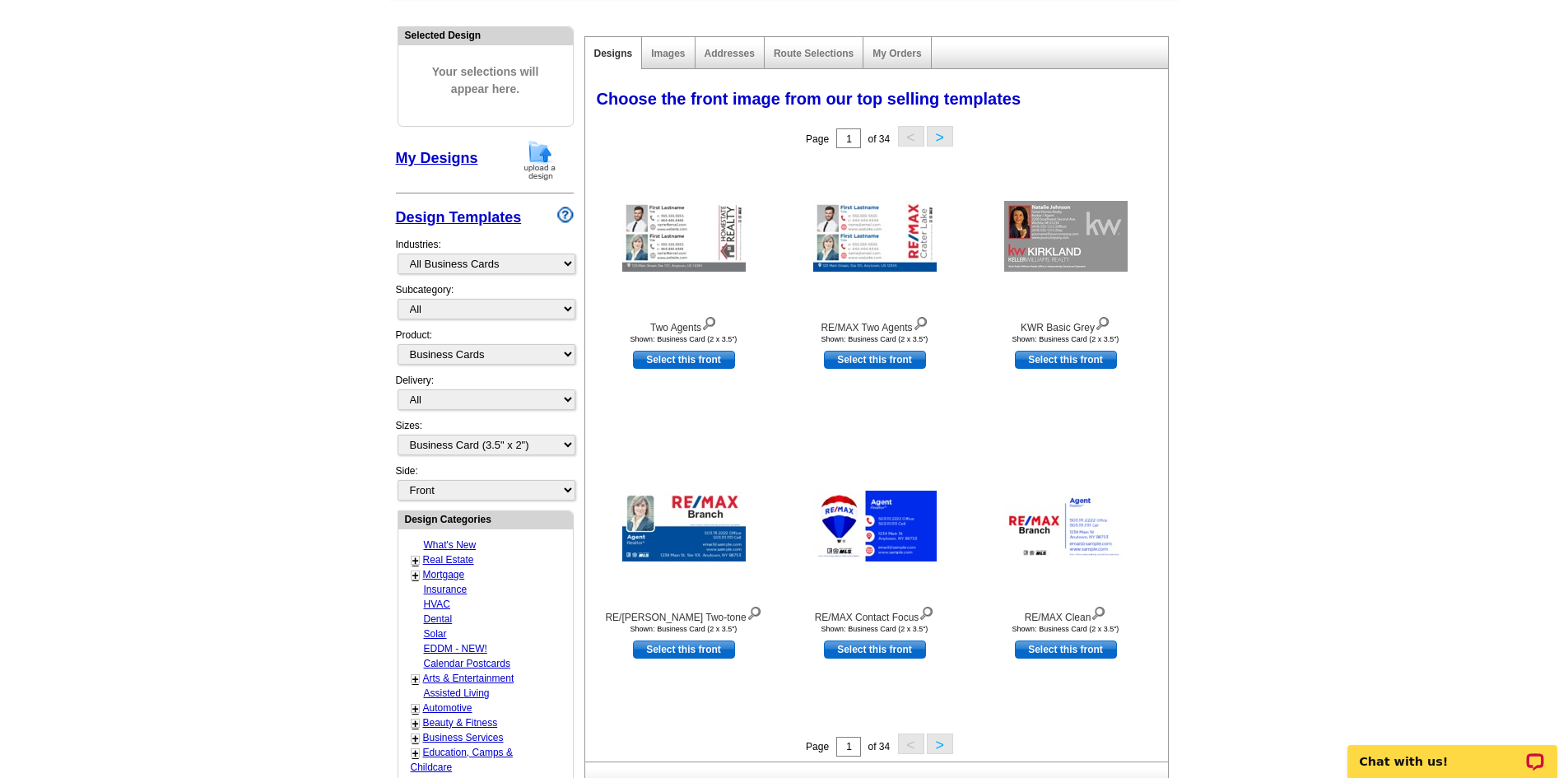
scroll to position [164, 0]
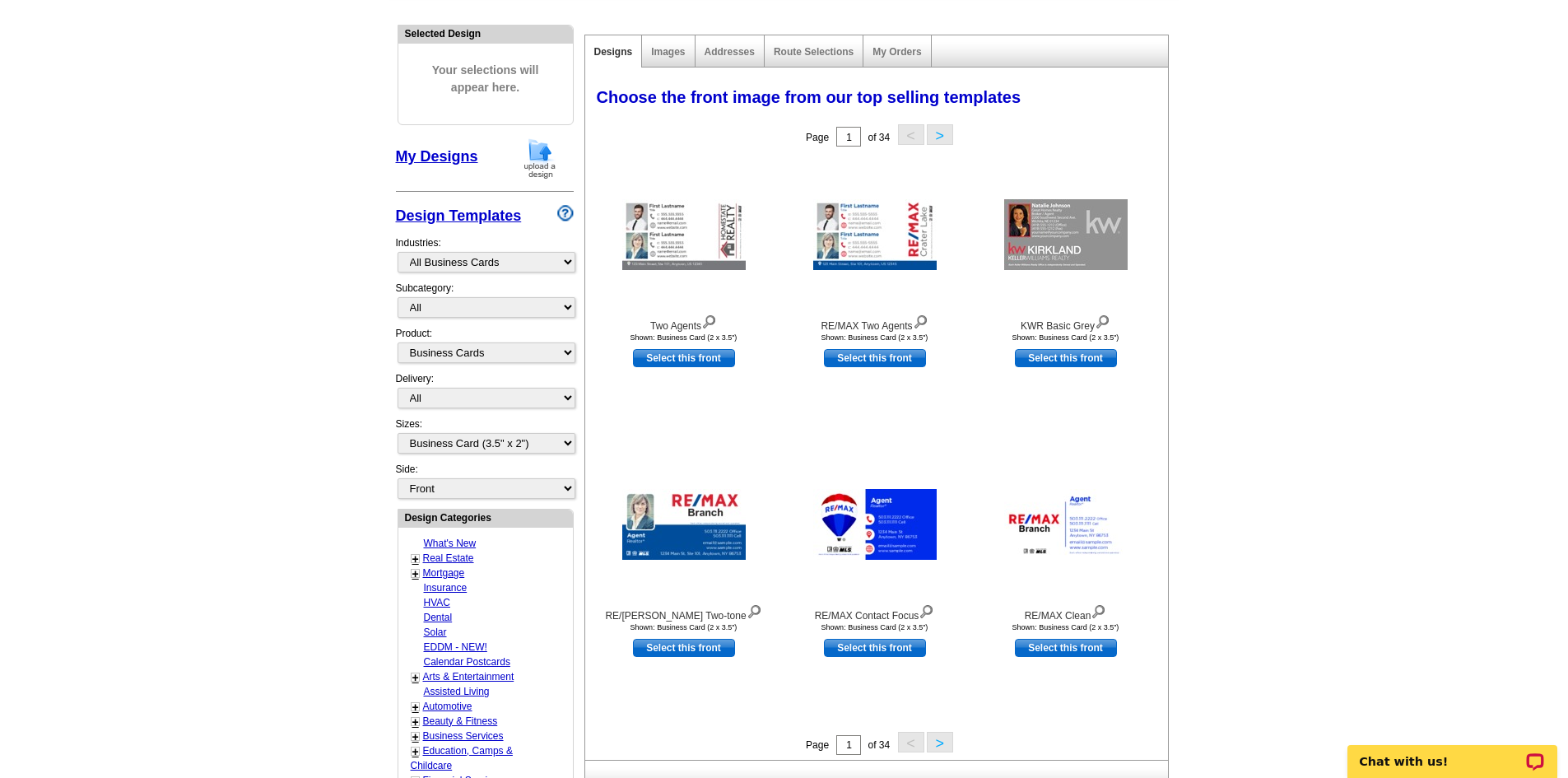
click at [928, 746] on button ">" at bounding box center [940, 742] width 26 height 21
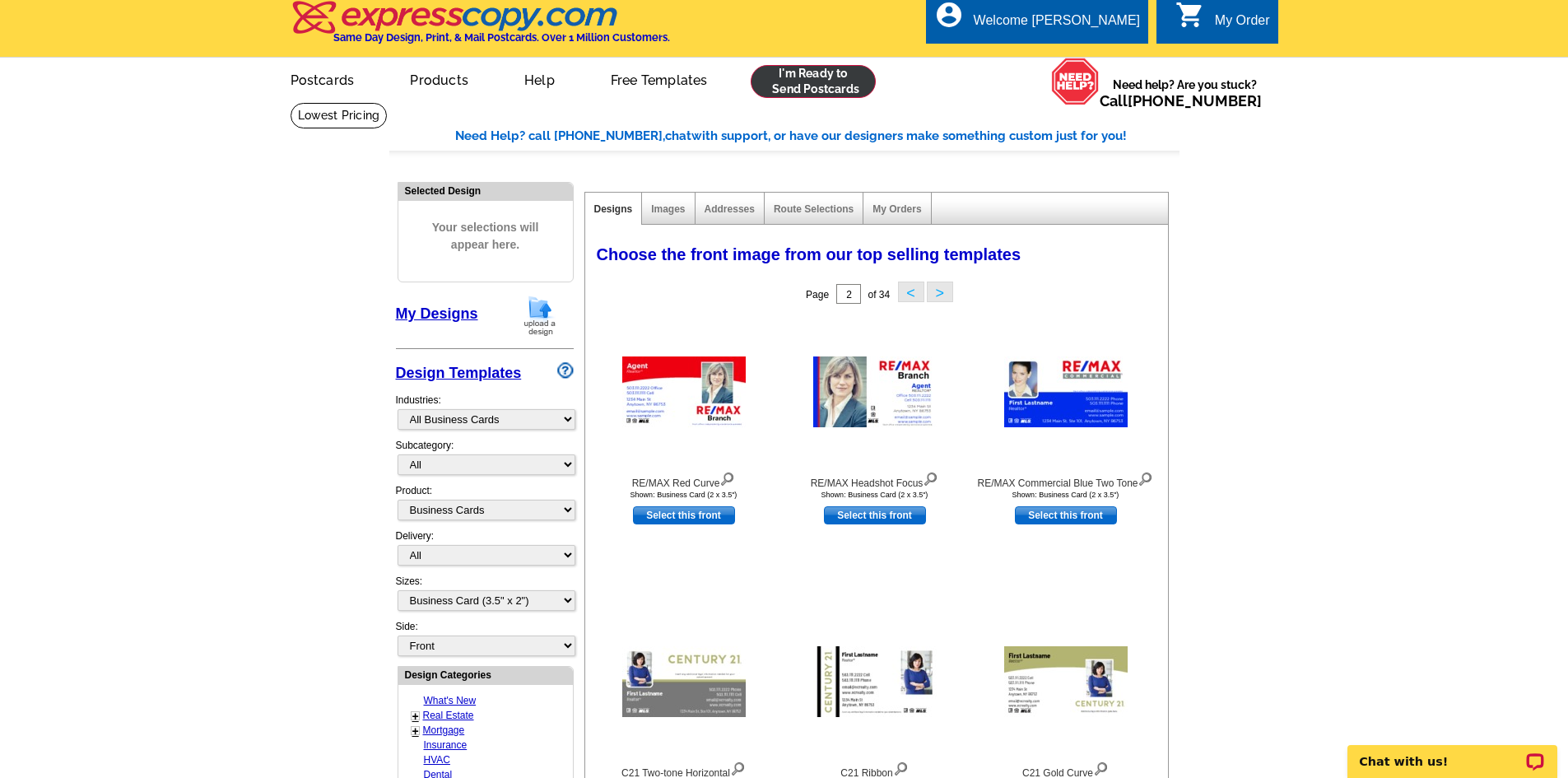
scroll to position [0, 0]
